Goal: Task Accomplishment & Management: Manage account settings

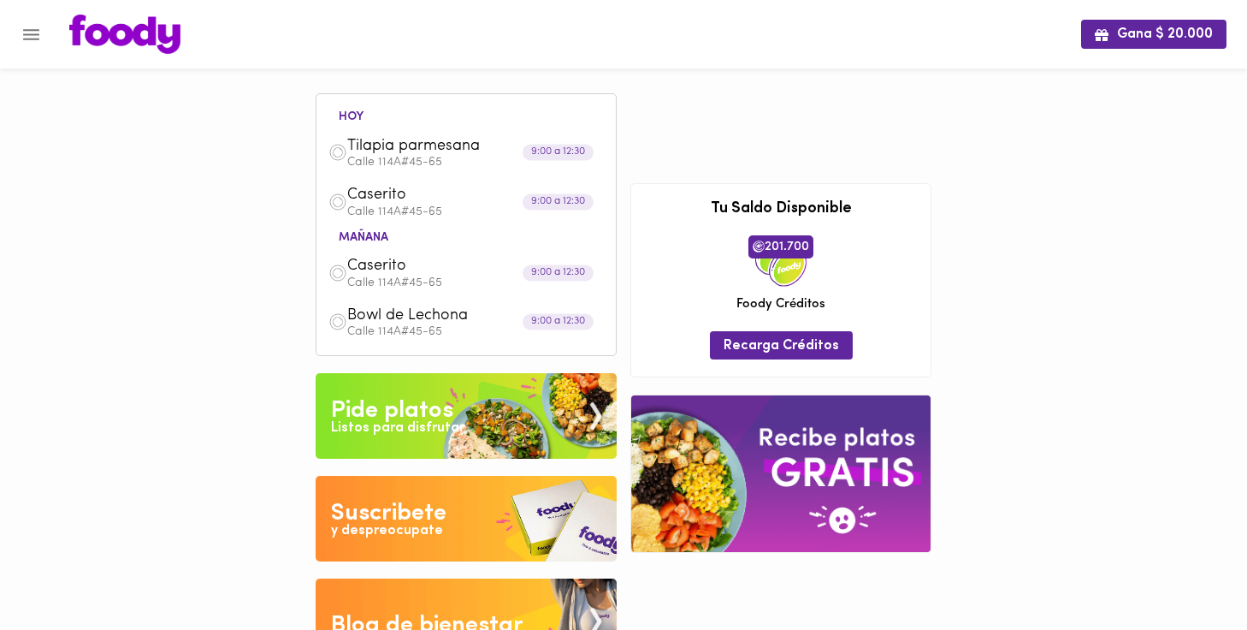
click at [29, 29] on icon "Menu" at bounding box center [31, 34] width 16 height 11
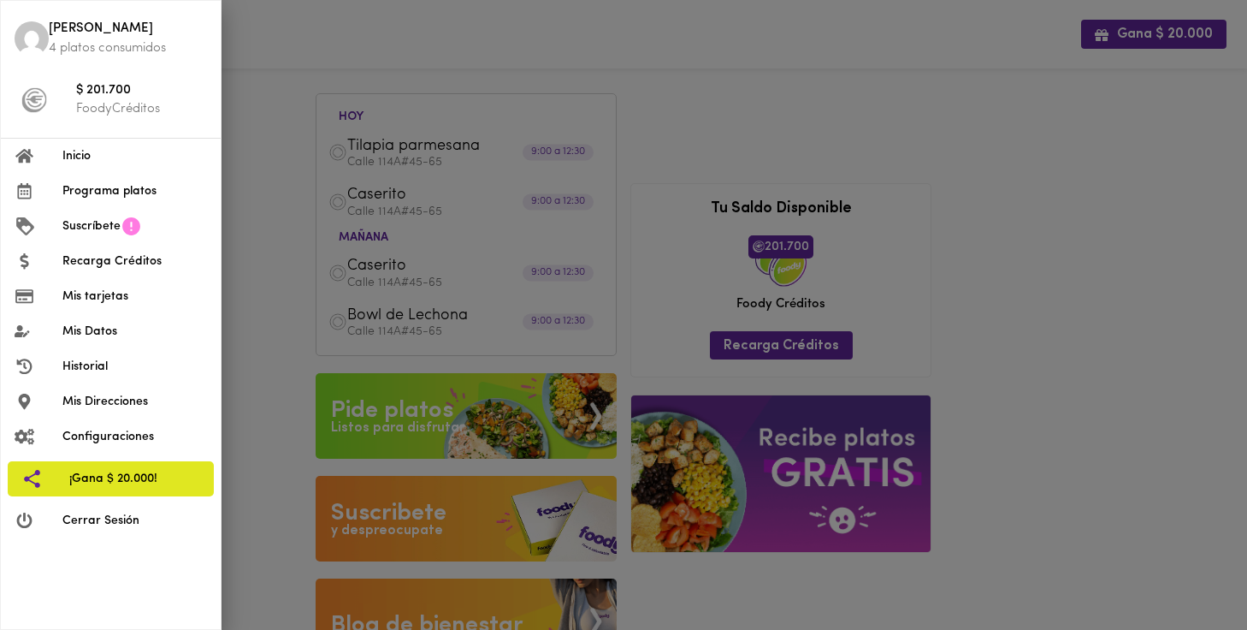
click at [84, 320] on li "Mis Datos" at bounding box center [111, 331] width 220 height 35
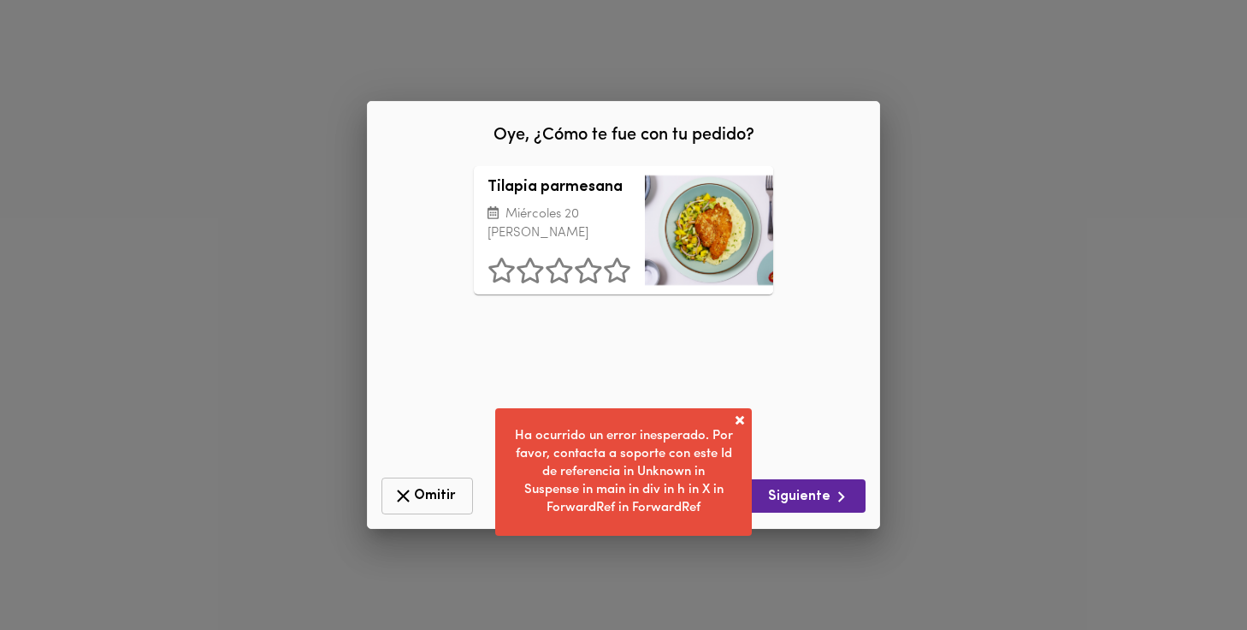
click at [423, 488] on span "Omitir" at bounding box center [427, 495] width 69 height 21
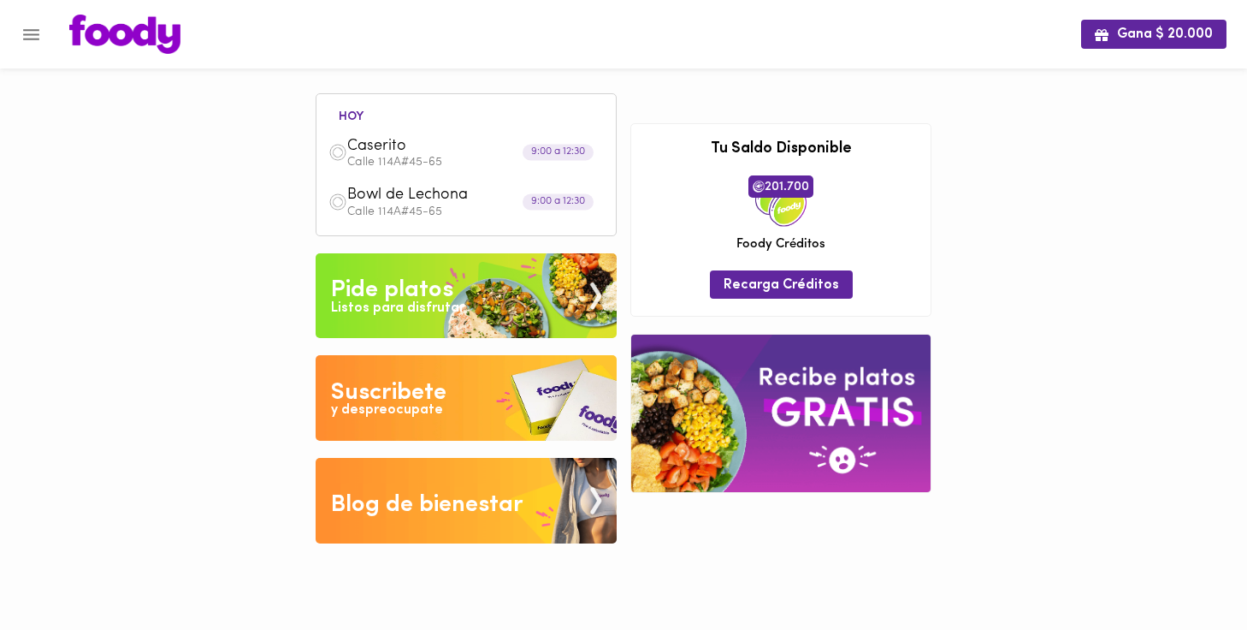
click at [38, 34] on icon "Menu" at bounding box center [31, 34] width 16 height 11
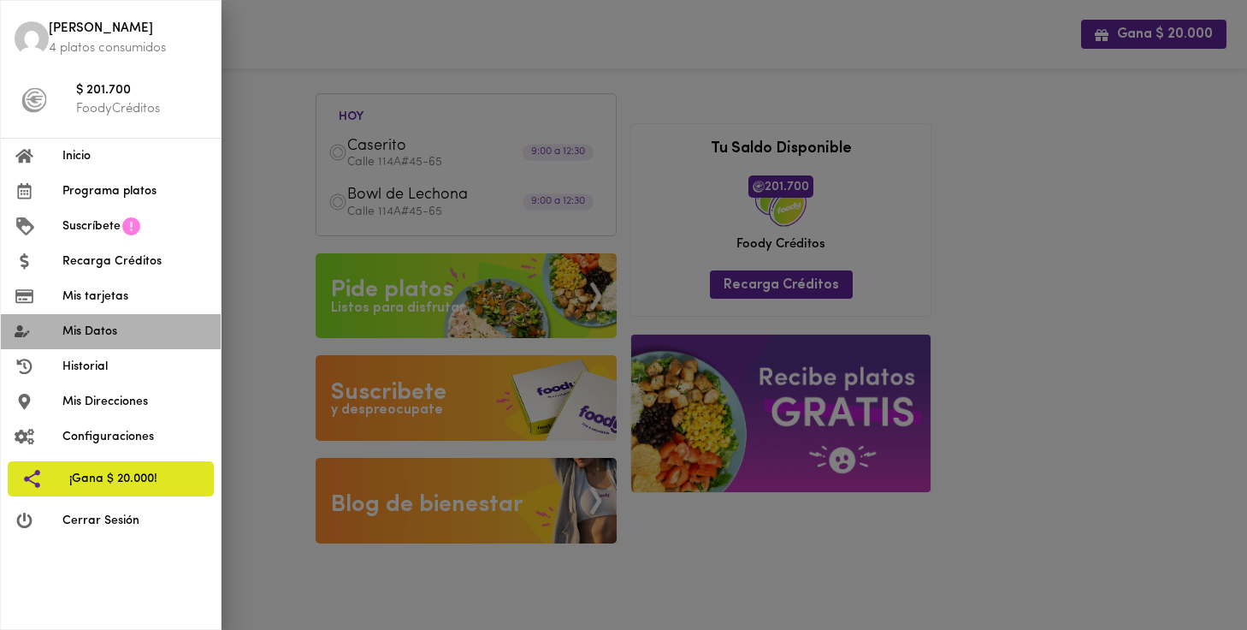
click at [107, 327] on span "Mis Datos" at bounding box center [134, 332] width 145 height 18
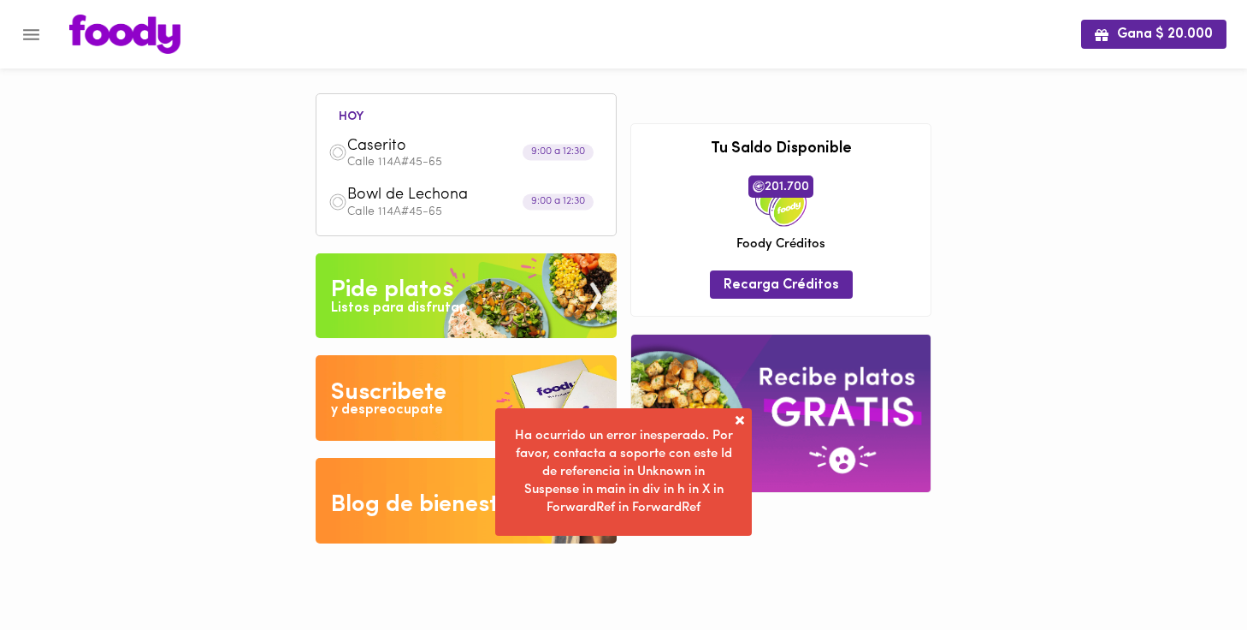
click at [35, 46] on button "Menu" at bounding box center [31, 35] width 42 height 42
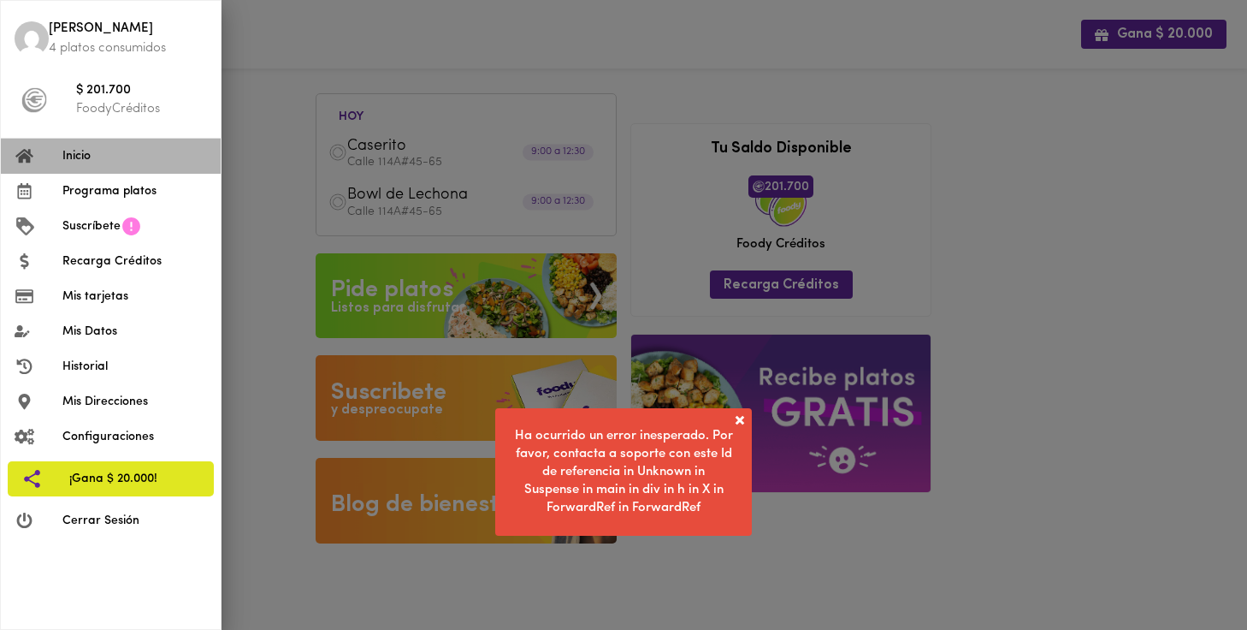
click at [84, 156] on span "Inicio" at bounding box center [134, 156] width 145 height 18
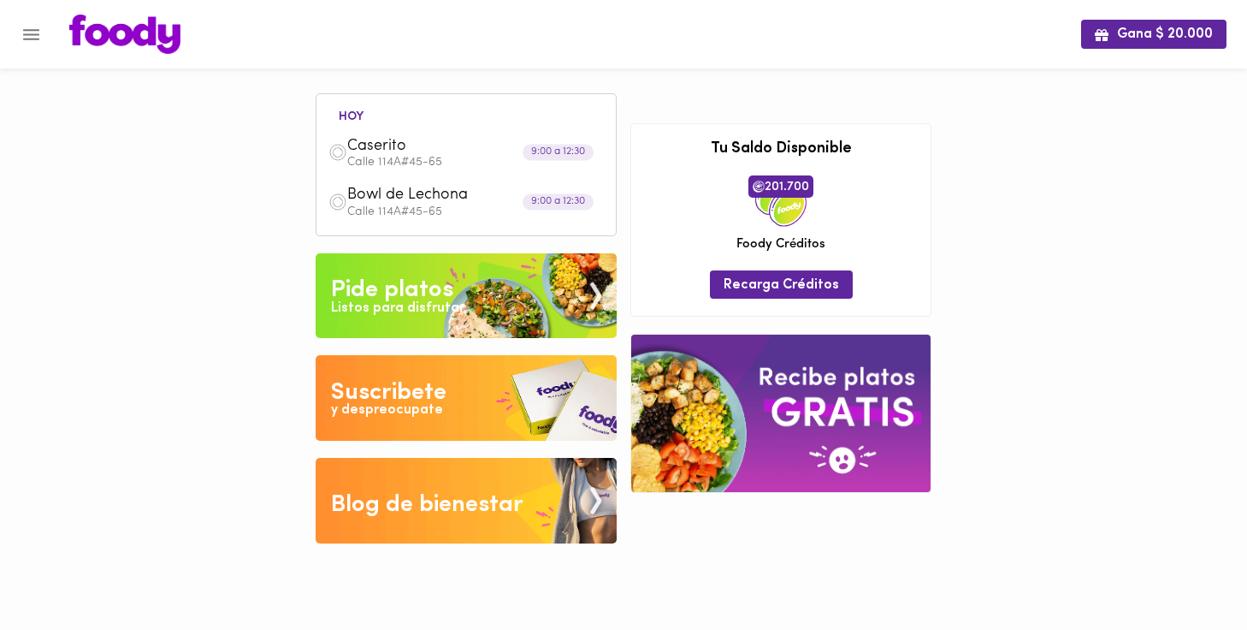
click at [33, 32] on icon "Menu" at bounding box center [31, 34] width 21 height 21
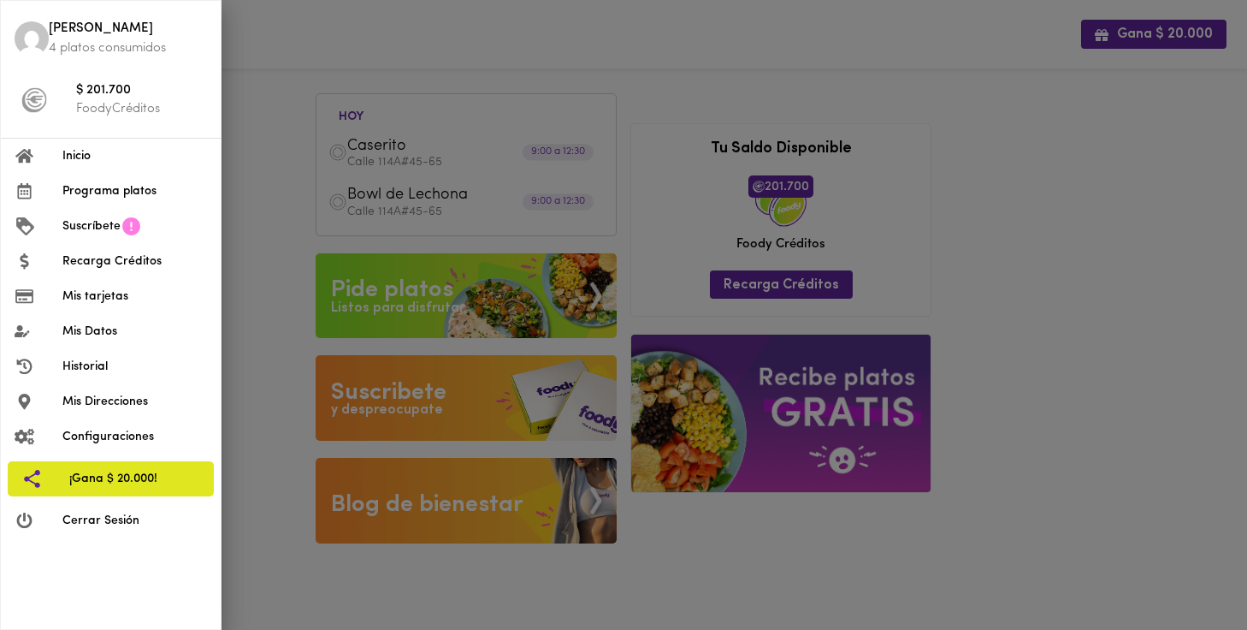
click at [99, 389] on li "Mis Direcciones" at bounding box center [111, 401] width 220 height 35
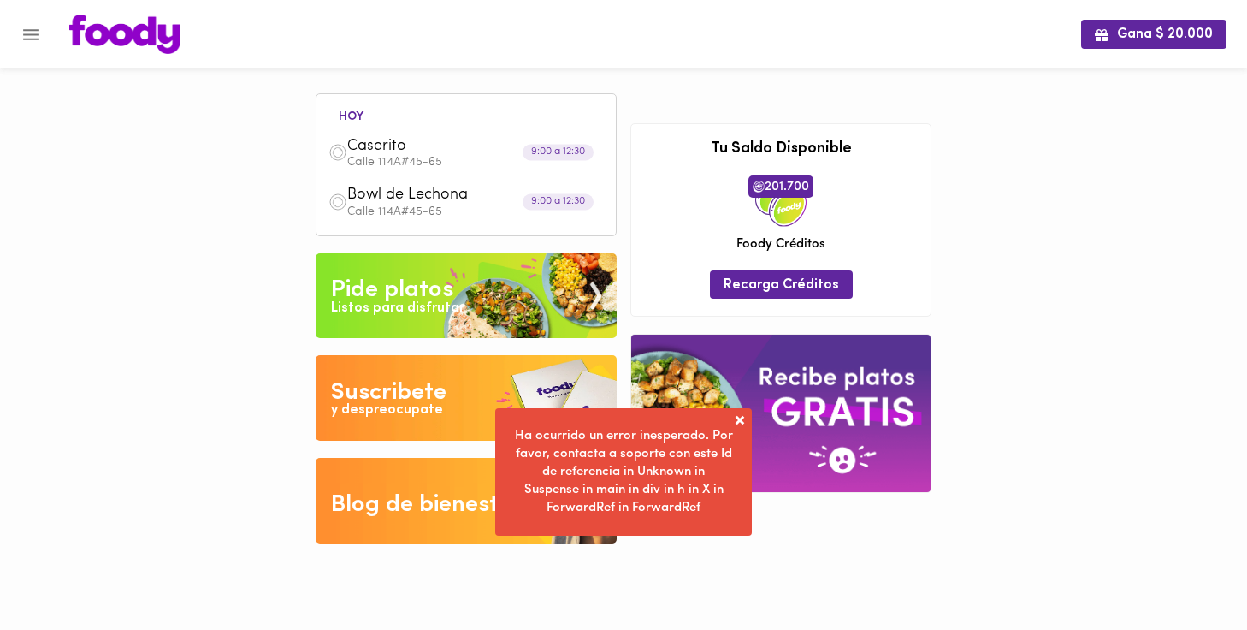
click at [738, 412] on span at bounding box center [739, 419] width 17 height 17
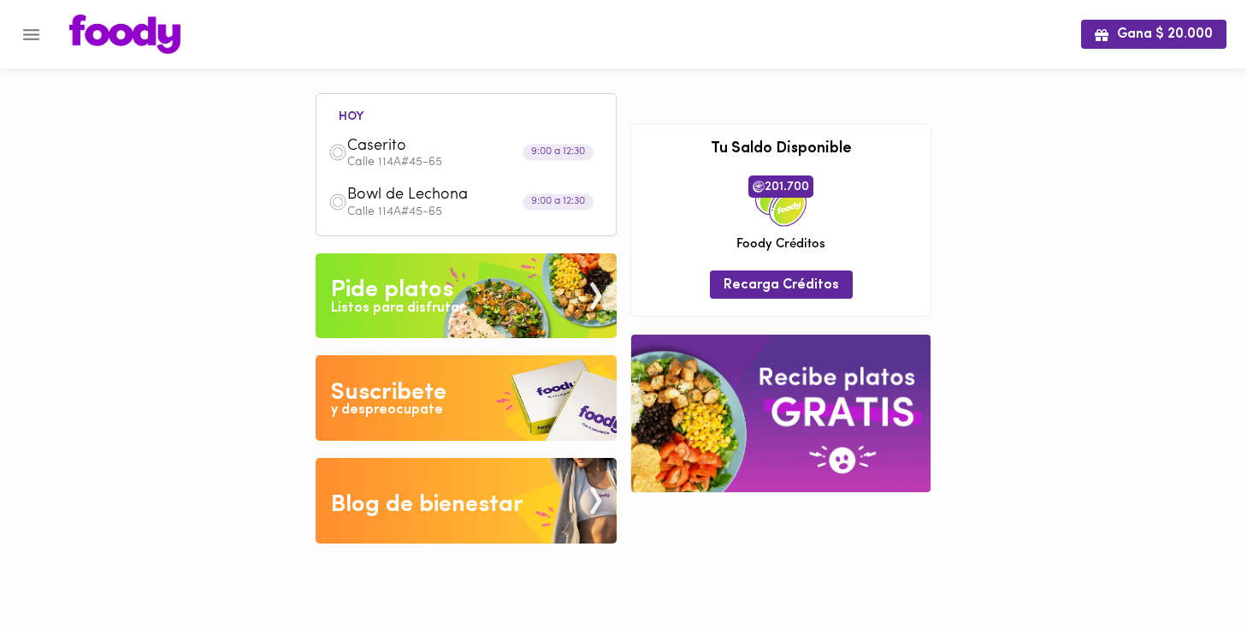
click at [32, 34] on icon "Menu" at bounding box center [31, 34] width 16 height 11
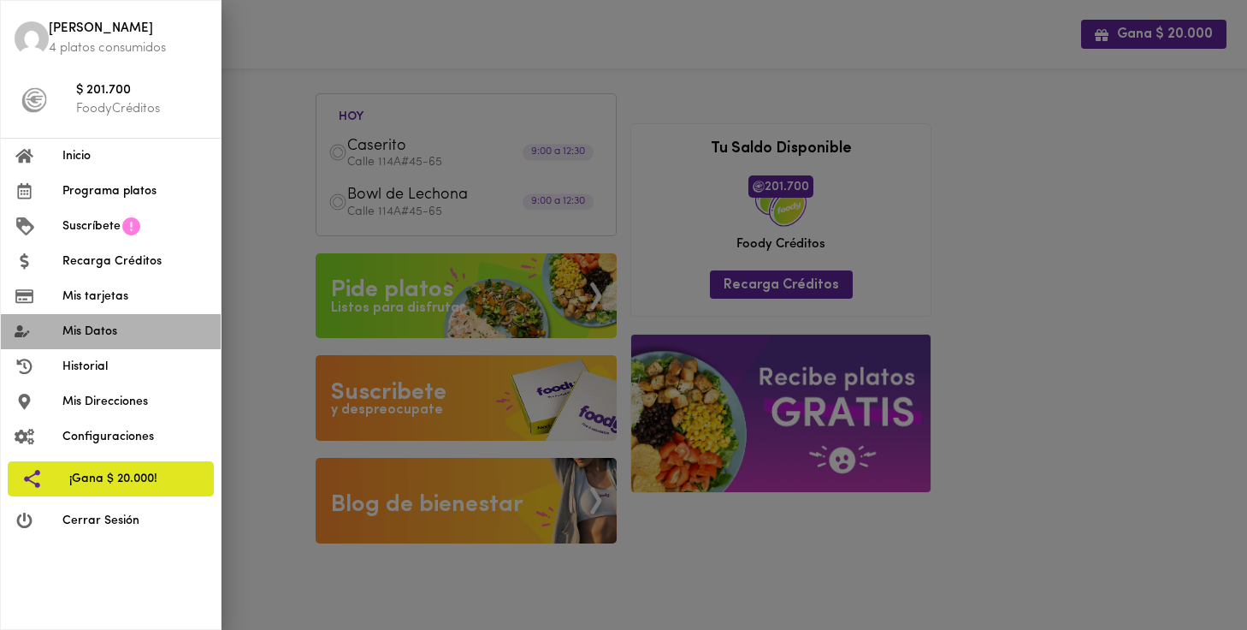
click at [21, 329] on icon at bounding box center [22, 331] width 15 height 12
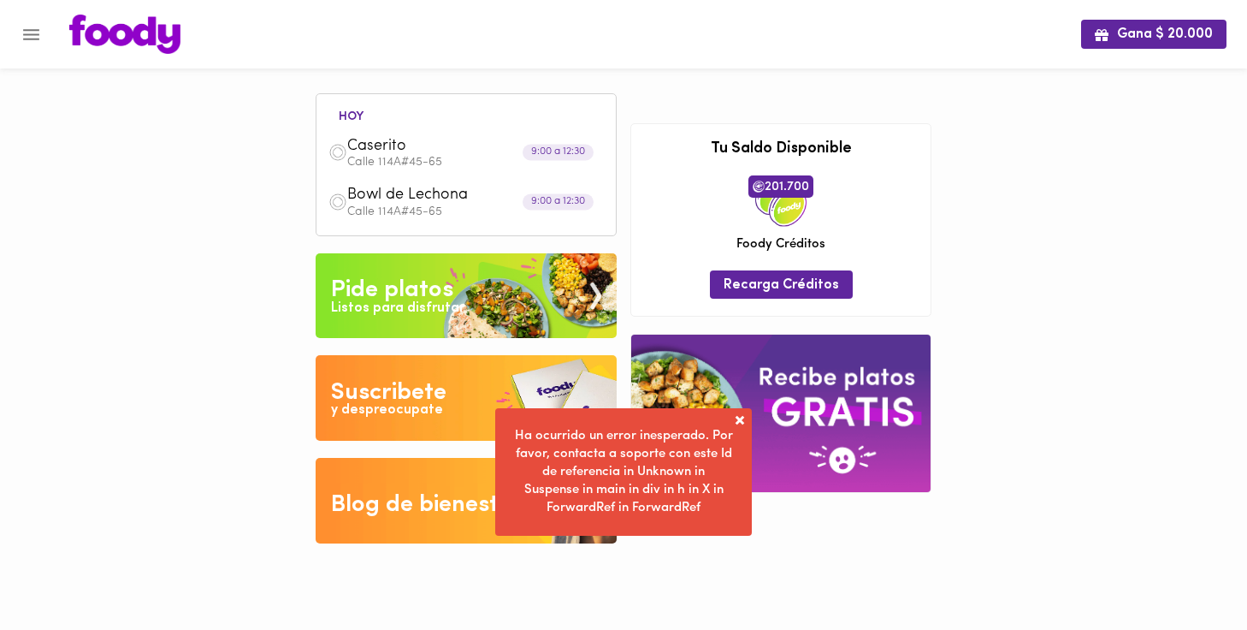
click at [736, 414] on span at bounding box center [739, 419] width 17 height 17
